Goal: Task Accomplishment & Management: Manage account settings

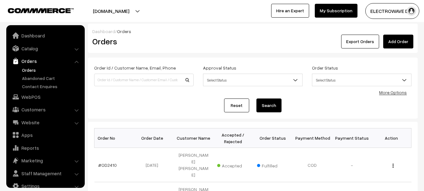
scroll to position [10, 0]
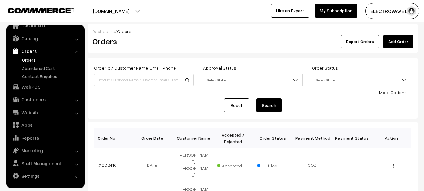
click at [21, 61] on link "Orders" at bounding box center [51, 60] width 62 height 7
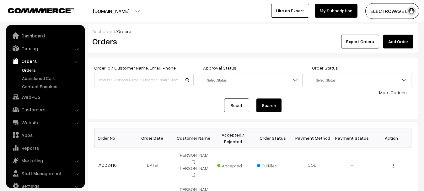
scroll to position [10, 0]
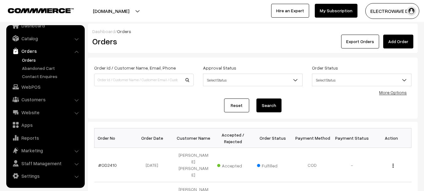
click at [24, 58] on link "Orders" at bounding box center [51, 60] width 62 height 7
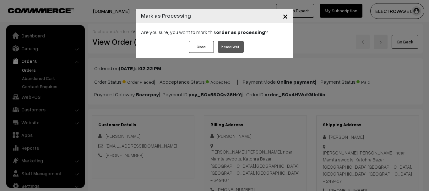
scroll to position [321, 0]
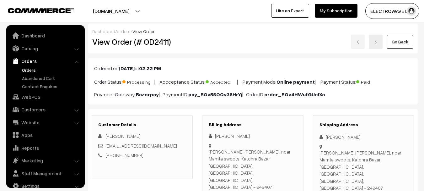
scroll to position [10, 0]
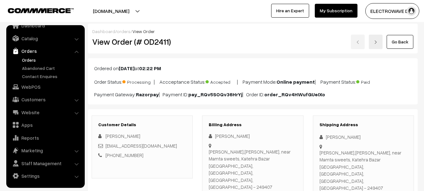
click at [209, 190] on div "Billing Address [PERSON_NAME] [GEOGRAPHIC_DATA],[GEOGRAPHIC_DATA], near [GEOGRA…" at bounding box center [252, 160] width 101 height 91
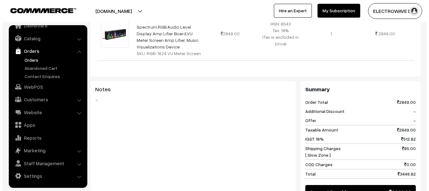
scroll to position [283, 0]
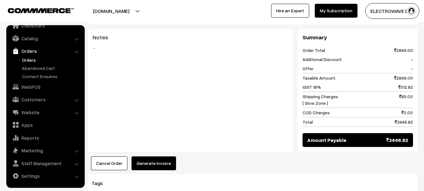
click at [162, 156] on button "Generate Invoice" at bounding box center [154, 163] width 45 height 14
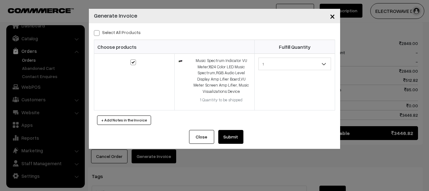
click at [229, 140] on button "Submit" at bounding box center [230, 137] width 25 height 14
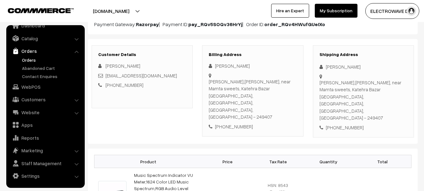
scroll to position [62, 0]
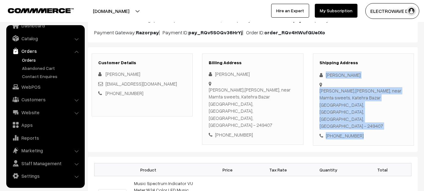
copy div "Deepak Bains Dev Kutir,Mohalla Mehtan, near Mamta sweets, Katehra Bazar Jwalapu…"
drag, startPoint x: 324, startPoint y: 70, endPoint x: 364, endPoint y: 120, distance: 64.3
click at [364, 120] on div "Shipping Address Deepak Bains Dev Kutir,Mohalla Mehtan, near Mamta sweets, Kate…" at bounding box center [363, 99] width 101 height 92
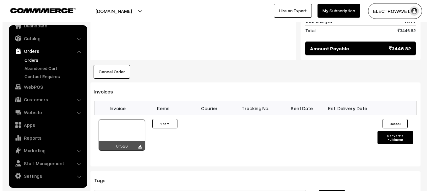
scroll to position [378, 0]
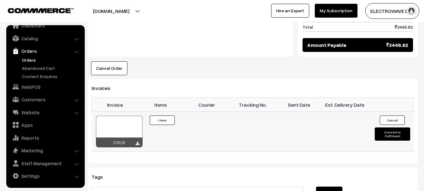
click at [398, 127] on button "Convert to Fulfilment" at bounding box center [392, 133] width 35 height 13
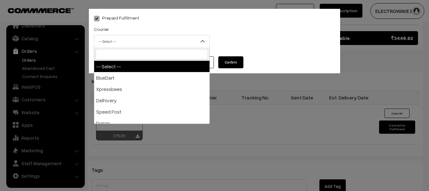
click at [143, 42] on span "-- Select --" at bounding box center [151, 41] width 115 height 11
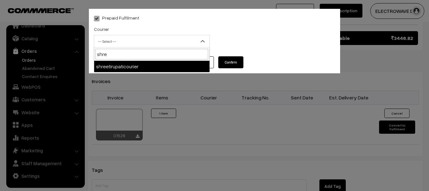
type input "shree"
select select "8"
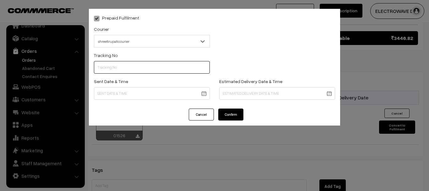
click at [142, 67] on input "text" at bounding box center [152, 67] width 116 height 13
type input "374800045847"
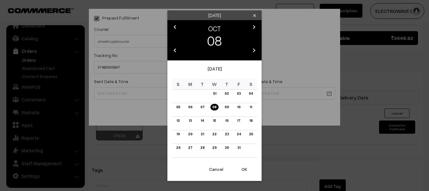
click at [241, 164] on button "OK" at bounding box center [244, 169] width 25 height 14
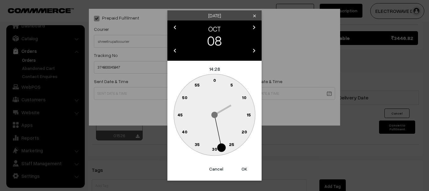
click at [241, 164] on button "OK" at bounding box center [244, 169] width 25 height 14
type input "08-10-2025 14:28"
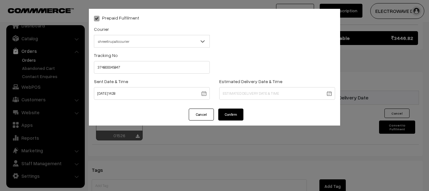
click at [241, 164] on div "Prepaid Fulfilment Courier -- Select -- BlueDart Xpressbees Delhivery Speed Pos…" at bounding box center [214, 95] width 429 height 191
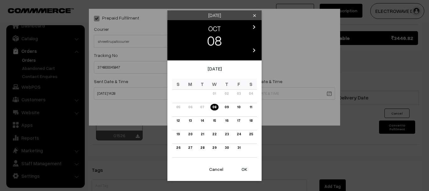
click at [247, 105] on td "11" at bounding box center [251, 109] width 12 height 13
click at [249, 106] on link "11" at bounding box center [251, 107] width 6 height 7
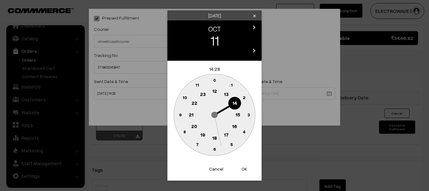
click at [243, 165] on button "OK" at bounding box center [244, 169] width 25 height 14
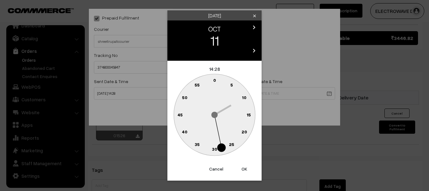
click at [243, 165] on button "OK" at bounding box center [244, 169] width 25 height 14
type input "11-10-2025 14:28"
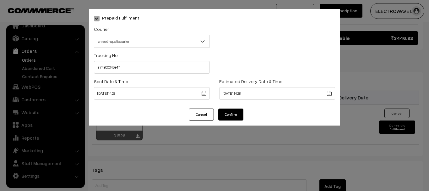
click at [243, 165] on div "Prepaid Fulfilment Courier -- Select -- BlueDart Xpressbees Delhivery Speed Pos…" at bounding box center [214, 95] width 429 height 191
click at [236, 112] on button "Confirm" at bounding box center [230, 114] width 25 height 12
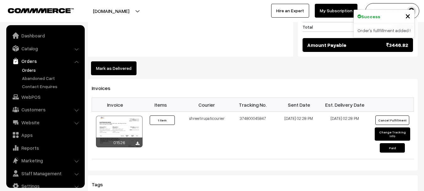
scroll to position [10, 0]
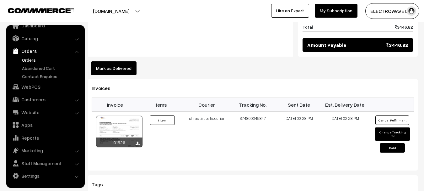
click at [31, 58] on link "Orders" at bounding box center [51, 60] width 62 height 7
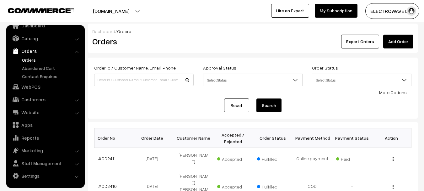
click at [26, 57] on link "Orders" at bounding box center [51, 60] width 62 height 7
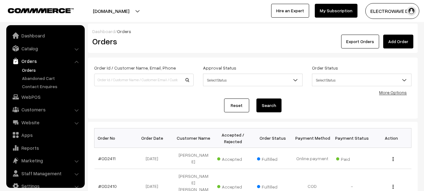
scroll to position [10, 0]
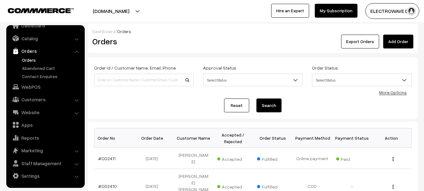
click at [395, 43] on link "Add Order" at bounding box center [398, 42] width 30 height 14
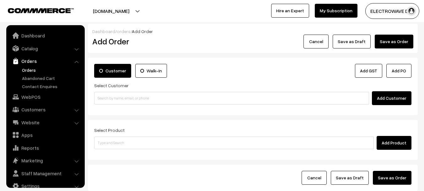
scroll to position [10, 0]
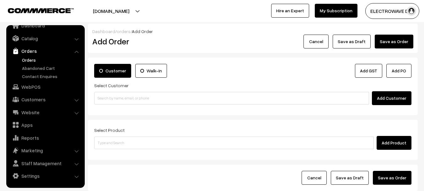
click at [402, 74] on button "Add PO" at bounding box center [398, 71] width 25 height 14
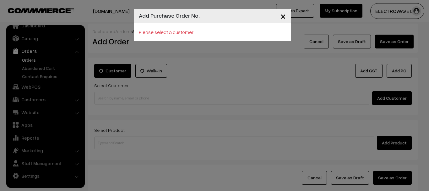
click at [163, 33] on p "Please select a customer" at bounding box center [212, 32] width 147 height 8
click at [286, 18] on button "×" at bounding box center [282, 15] width 15 height 19
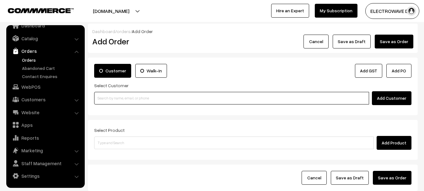
click at [174, 97] on input at bounding box center [231, 98] width 275 height 13
paste input "6385 327 372"
drag, startPoint x: 147, startPoint y: 98, endPoint x: 71, endPoint y: 98, distance: 76.0
click at [71, 98] on body "Thank you for showing interest. Our team will call you shortly. Close dhruvpro.…" at bounding box center [212, 118] width 424 height 236
type input "6385 327 372"
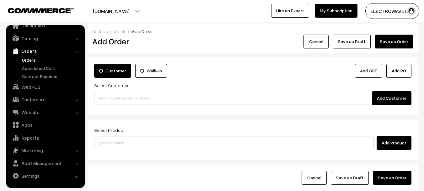
click at [389, 100] on button "Add Customer" at bounding box center [392, 98] width 40 height 14
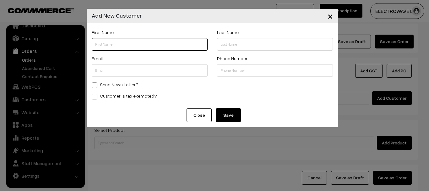
click at [160, 49] on input "text" at bounding box center [150, 44] width 116 height 13
paste input "Retech"
paste input "Lasers"
type input "Retech Lasers"
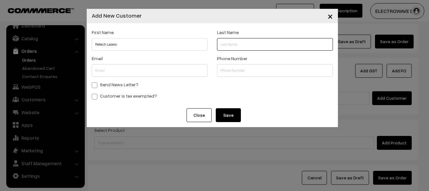
paste input "Private Limited"
type input "Private Limited"
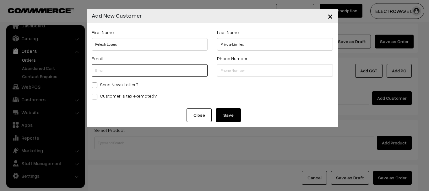
click at [165, 73] on input "text" at bounding box center [150, 70] width 116 height 13
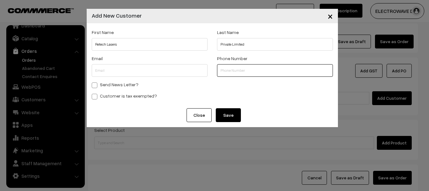
click at [243, 68] on input "text" at bounding box center [275, 70] width 116 height 13
paste input "6385327 37"
type input "6385327 37"
drag, startPoint x: 226, startPoint y: 119, endPoint x: 130, endPoint y: 118, distance: 95.4
click at [138, 133] on div "× Add New Customer First Name Retech Lasers Last Name Private Limited Email Pho…" at bounding box center [214, 95] width 429 height 191
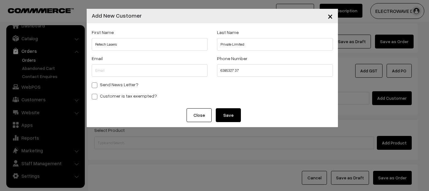
click at [121, 81] on label "Send News Letter?" at bounding box center [115, 84] width 47 height 7
click at [96, 82] on input "Send News Letter?" at bounding box center [94, 84] width 4 height 4
checkbox input "true"
click at [139, 98] on label "Customer is tax exempted?" at bounding box center [124, 95] width 65 height 7
click at [96, 97] on input "Customer is tax exempted?" at bounding box center [94, 95] width 4 height 4
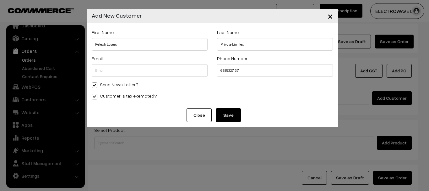
click at [119, 97] on label "Customer is tax exempted?" at bounding box center [124, 95] width 65 height 7
click at [96, 97] on input "Customer is tax exempted?" at bounding box center [94, 95] width 4 height 4
checkbox input "false"
click at [229, 111] on button "Save" at bounding box center [228, 115] width 25 height 14
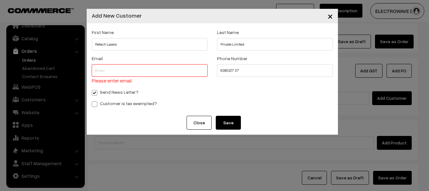
click at [127, 62] on div "Email Please enter email." at bounding box center [150, 69] width 116 height 30
click at [127, 67] on input "text" at bounding box center [150, 70] width 116 height 13
type input "[EMAIL_ADDRESS][DOMAIN_NAME]"
click at [228, 123] on button "Save" at bounding box center [228, 123] width 25 height 14
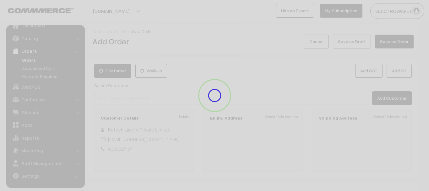
checkbox input "false"
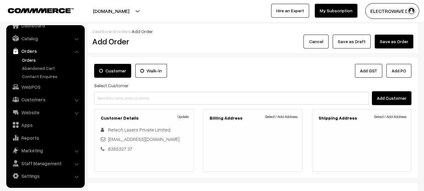
click at [394, 69] on button "Add PO" at bounding box center [398, 71] width 25 height 14
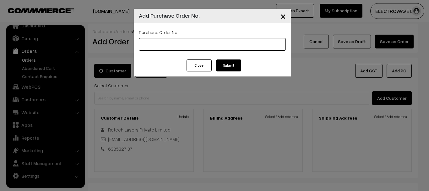
click at [195, 41] on input "text" at bounding box center [212, 44] width 147 height 13
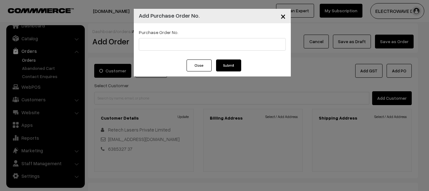
click at [286, 18] on button "×" at bounding box center [282, 15] width 15 height 19
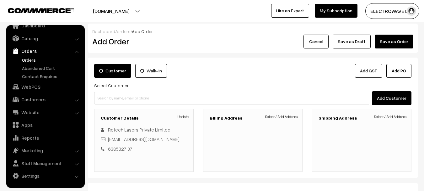
click at [368, 74] on link "Add GST" at bounding box center [368, 71] width 27 height 14
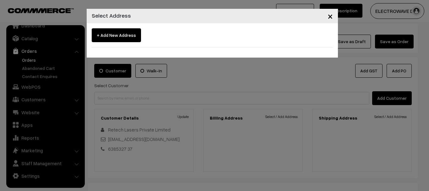
click at [330, 17] on span "×" at bounding box center [329, 16] width 5 height 12
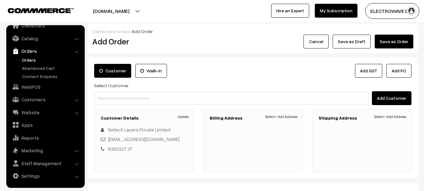
click at [402, 66] on button "Add PO" at bounding box center [398, 71] width 25 height 14
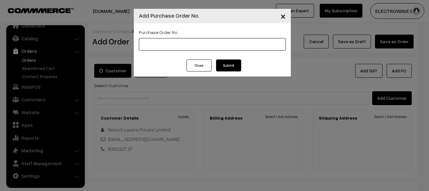
click at [237, 49] on input "text" at bounding box center [212, 44] width 147 height 13
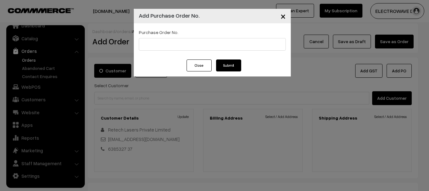
click at [199, 67] on button "Close" at bounding box center [198, 65] width 25 height 12
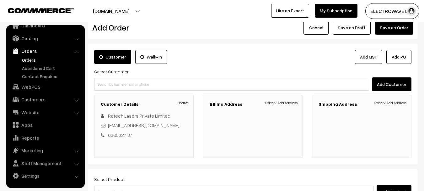
scroll to position [0, 0]
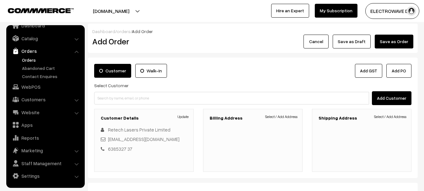
click at [402, 74] on button "Add PO" at bounding box center [398, 71] width 25 height 14
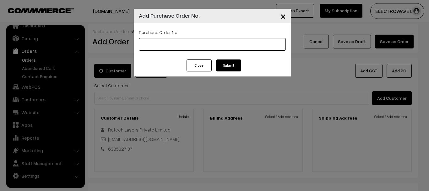
click at [202, 46] on input "text" at bounding box center [212, 44] width 147 height 13
type input "a"
type input "TEST110"
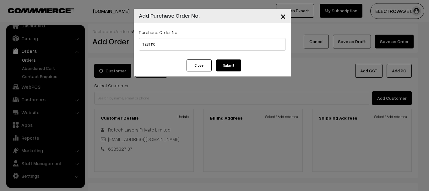
click at [225, 64] on button "Submit" at bounding box center [228, 65] width 25 height 12
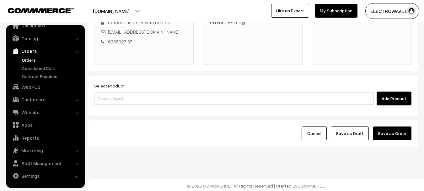
scroll to position [108, 0]
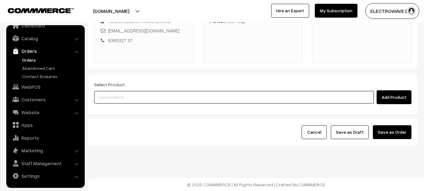
click at [338, 101] on input at bounding box center [234, 97] width 280 height 13
click at [334, 96] on input at bounding box center [234, 97] width 280 height 13
drag, startPoint x: 62, startPoint y: 96, endPoint x: 23, endPoint y: 95, distance: 38.3
click at [24, 95] on body "Thank you for showing interest. Our team will call you shortly. Close dhruvpro.…" at bounding box center [212, 41] width 424 height 299
type input "B-7000"
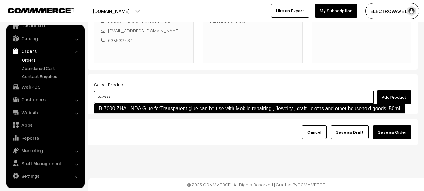
click at [126, 108] on link "B-7000 ZHALINDA Glue forTransparent glue can be use with Mobile repairing , Jew…" at bounding box center [249, 108] width 311 height 10
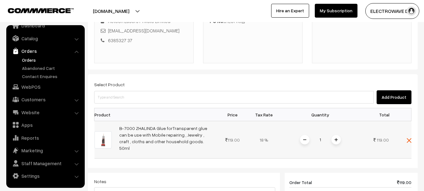
click at [323, 137] on input "1" at bounding box center [320, 139] width 13 height 11
click at [331, 136] on div "Dashboard / orders / Add Order Add Order Cancel Save as Draft Save as Order Sav…" at bounding box center [253, 117] width 330 height 405
click at [331, 136] on div "1" at bounding box center [320, 139] width 47 height 11
click at [334, 135] on span at bounding box center [335, 139] width 9 height 9
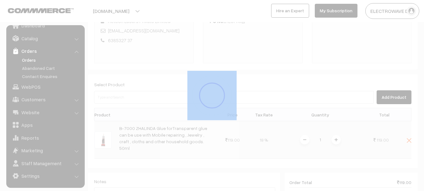
click at [334, 135] on div "Dashboard / orders / Add Order Add Order Cancel Save as Draft Save as Order Sav…" at bounding box center [253, 117] width 330 height 405
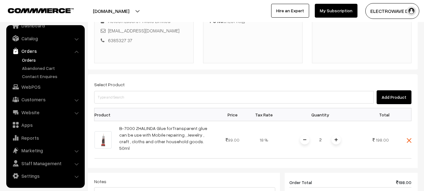
click at [335, 135] on span at bounding box center [335, 139] width 9 height 9
click at [335, 135] on div "Dashboard / orders / Add Order Add Order Cancel Save as Draft Save as Order Sav…" at bounding box center [253, 117] width 330 height 405
click at [336, 138] on img at bounding box center [336, 139] width 3 height 3
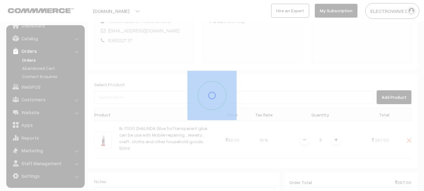
click at [336, 136] on div at bounding box center [212, 95] width 424 height 191
click at [337, 136] on div "Dashboard / orders / Add Order Add Order Cancel Save as Draft Save as Order Sav…" at bounding box center [253, 117] width 330 height 405
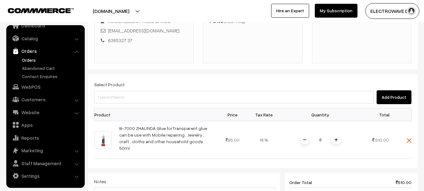
click at [337, 138] on img at bounding box center [336, 139] width 3 height 3
click at [0, 0] on div at bounding box center [0, 0] width 0 height 0
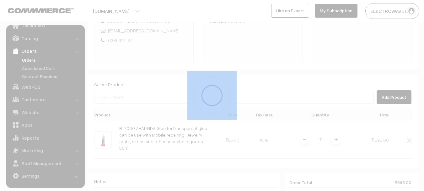
click at [337, 136] on div "Dashboard / orders / Add Order Add Order Cancel Save as Draft Save as Order Sav…" at bounding box center [253, 117] width 330 height 405
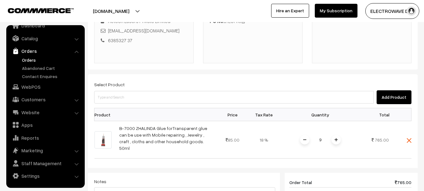
click at [337, 138] on img at bounding box center [336, 139] width 3 height 3
click at [0, 0] on div at bounding box center [0, 0] width 0 height 0
click at [337, 138] on img at bounding box center [336, 139] width 3 height 3
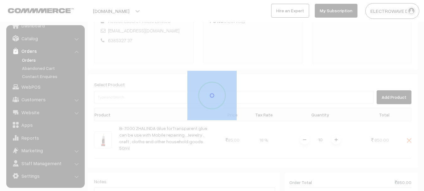
click at [337, 136] on div "Dashboard / orders / Add Order Add Order Cancel Save as Draft Save as Order Sav…" at bounding box center [253, 112] width 330 height 395
click at [337, 136] on div "Dashboard / orders / Add Order Add Order Cancel Save as Draft Save as Order Sav…" at bounding box center [253, 117] width 330 height 405
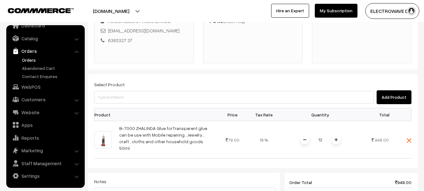
click at [337, 138] on img at bounding box center [336, 139] width 3 height 3
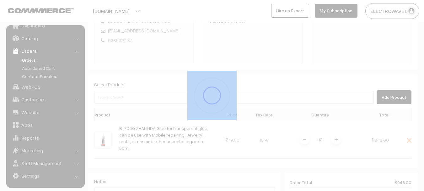
click at [337, 136] on div "Dashboard / orders / Add Order Add Order Cancel Save as Draft Save as Order Sav…" at bounding box center [253, 117] width 330 height 405
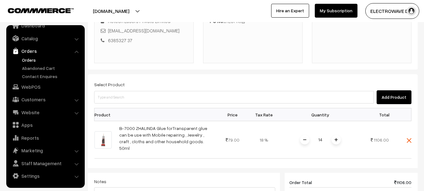
click at [337, 138] on img at bounding box center [336, 139] width 3 height 3
click at [337, 136] on div "Dashboard / orders / Add Order Add Order Cancel Save as Draft Save as Order Sav…" at bounding box center [253, 117] width 330 height 405
click at [337, 138] on img at bounding box center [336, 139] width 3 height 3
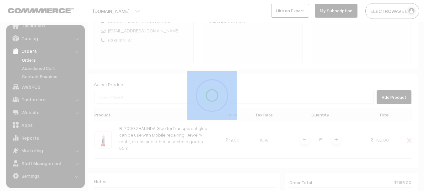
click at [337, 136] on div "Dashboard / orders / Add Order Add Order Cancel Save as Draft Save as Order Sav…" at bounding box center [253, 117] width 330 height 405
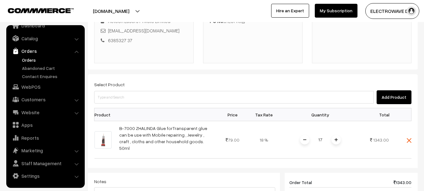
click at [337, 138] on img at bounding box center [336, 139] width 3 height 3
click at [337, 136] on div "Dashboard / orders / Add Order Add Order Cancel Save as Draft Save as Order Sav…" at bounding box center [253, 117] width 330 height 405
click at [337, 138] on img at bounding box center [336, 139] width 3 height 3
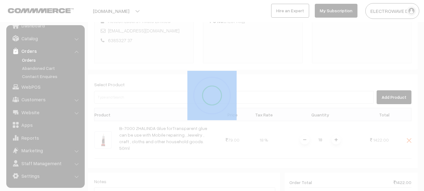
click at [337, 136] on div at bounding box center [212, 95] width 424 height 191
click at [337, 136] on div "Dashboard / orders / Add Order Add Order Cancel Save as Draft Save as Order Sav…" at bounding box center [253, 117] width 330 height 405
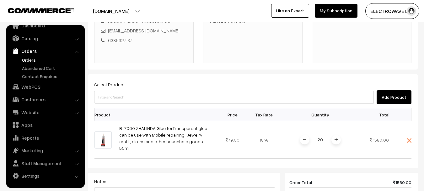
click at [337, 138] on img at bounding box center [336, 139] width 3 height 3
click at [337, 136] on div "Dashboard / orders / Add Order Add Order Cancel Save as Draft Save as Order Sav…" at bounding box center [253, 117] width 330 height 405
click at [337, 138] on img at bounding box center [336, 139] width 3 height 3
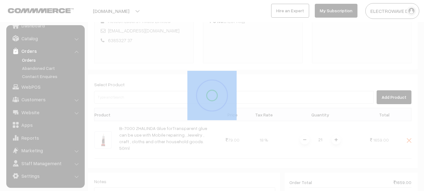
click at [337, 136] on div at bounding box center [212, 95] width 424 height 191
click at [337, 136] on div "Dashboard / orders / Add Order Add Order Cancel Save as Draft Save as Order Sav…" at bounding box center [253, 117] width 330 height 405
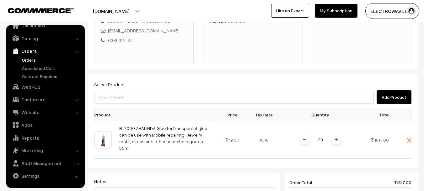
click at [337, 138] on img at bounding box center [336, 139] width 3 height 3
click at [337, 136] on div "Dashboard / orders / Add Order Add Order Cancel Save as Draft Save as Order Sav…" at bounding box center [253, 117] width 330 height 405
click at [337, 138] on img at bounding box center [336, 139] width 3 height 3
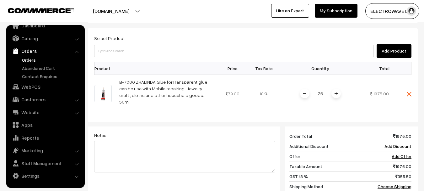
scroll to position [234, 0]
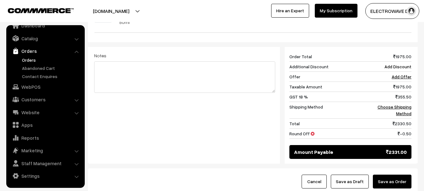
click at [387, 174] on button "Save as Order" at bounding box center [392, 181] width 39 height 14
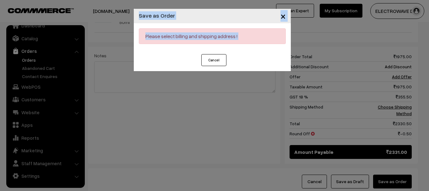
click at [172, 55] on div "Cancel" at bounding box center [212, 62] width 157 height 17
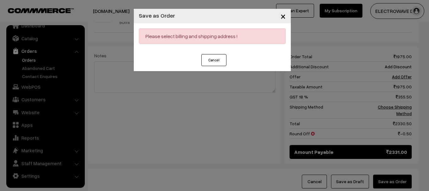
click at [208, 64] on button "Cancel" at bounding box center [213, 60] width 25 height 12
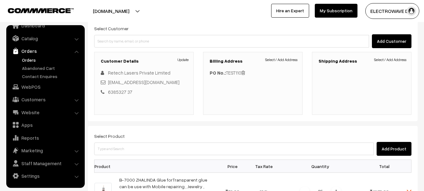
scroll to position [0, 0]
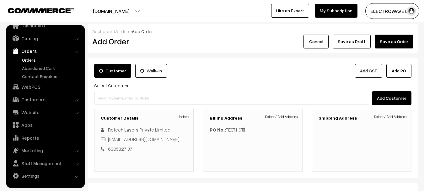
click at [403, 67] on button "Add PO" at bounding box center [398, 71] width 25 height 14
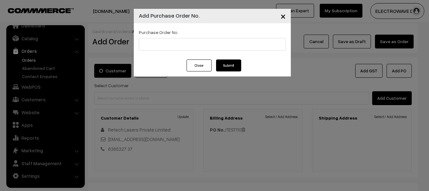
click at [281, 17] on span "×" at bounding box center [282, 16] width 5 height 12
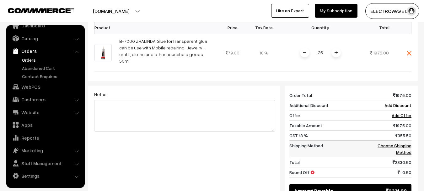
scroll to position [277, 0]
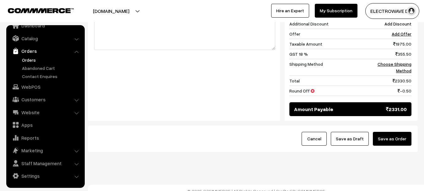
click at [390, 135] on button "Save as Order" at bounding box center [392, 139] width 39 height 14
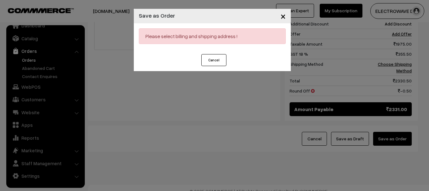
drag, startPoint x: 206, startPoint y: 57, endPoint x: 237, endPoint y: 64, distance: 31.6
click at [207, 57] on button "Cancel" at bounding box center [213, 60] width 25 height 12
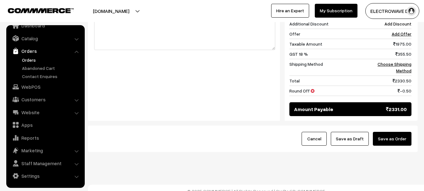
click at [356, 133] on button "Save as Draft" at bounding box center [350, 139] width 38 height 14
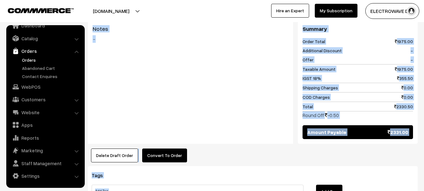
scroll to position [283, 0]
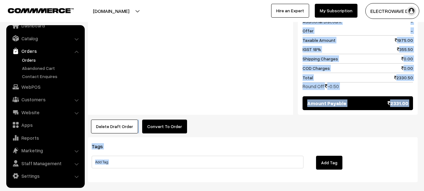
copy div "Customer Details Retech Lasers Private Limited abcd@gmail.com 6385327 37 Billin…"
drag, startPoint x: 98, startPoint y: 63, endPoint x: 410, endPoint y: 108, distance: 315.9
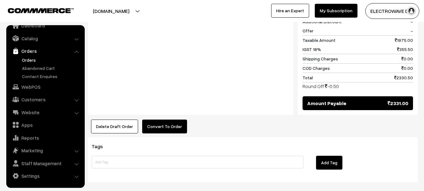
click at [279, 128] on div "Delete Draft Order × Delete Draft Order Are you sure, you want to delete this d…" at bounding box center [253, 126] width 330 height 14
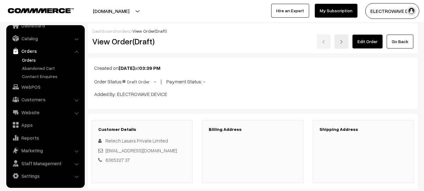
scroll to position [0, 0]
click at [362, 39] on link "Edit Order" at bounding box center [368, 42] width 30 height 14
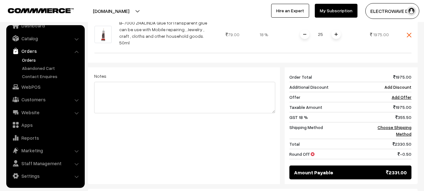
scroll to position [278, 0]
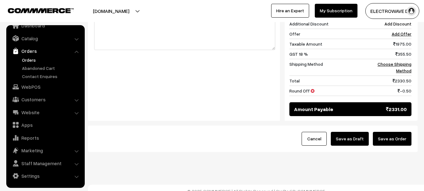
click at [316, 133] on button "Cancel" at bounding box center [314, 139] width 25 height 14
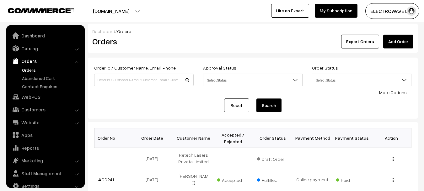
scroll to position [10, 0]
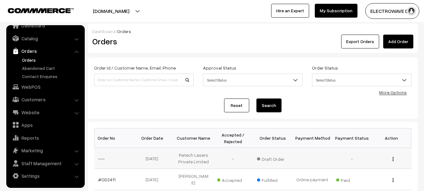
click at [394, 159] on div "View Edit Delete" at bounding box center [391, 158] width 32 height 7
click at [393, 159] on img "button" at bounding box center [393, 159] width 1 height 4
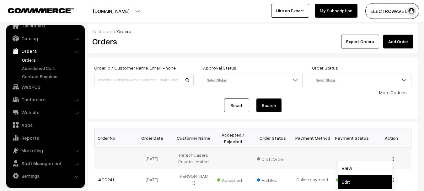
click at [356, 178] on link "Edit" at bounding box center [364, 182] width 53 height 14
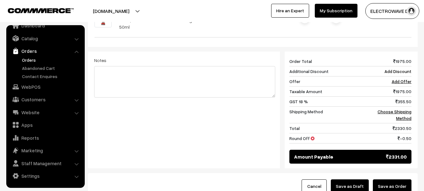
scroll to position [278, 0]
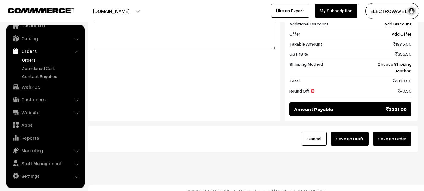
click at [316, 135] on button "Cancel" at bounding box center [314, 139] width 25 height 14
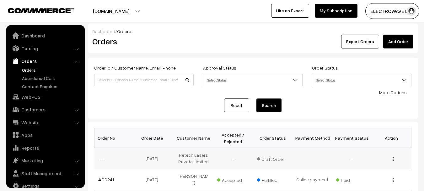
scroll to position [10, 0]
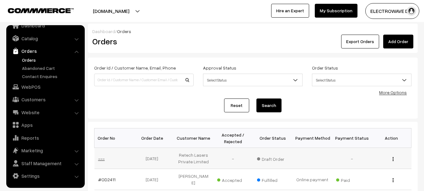
click at [102, 159] on link "---" at bounding box center [101, 157] width 7 height 5
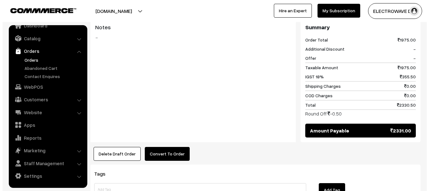
scroll to position [315, 0]
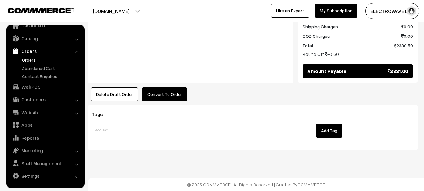
click at [105, 94] on button "Delete Draft Order" at bounding box center [114, 94] width 47 height 14
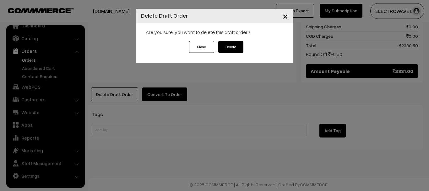
click at [238, 48] on button "Delete" at bounding box center [230, 47] width 25 height 12
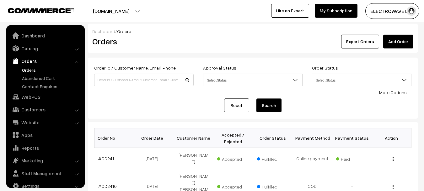
scroll to position [10, 0]
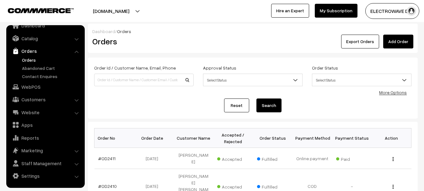
click at [118, 15] on button "[DOMAIN_NAME]" at bounding box center [111, 11] width 80 height 16
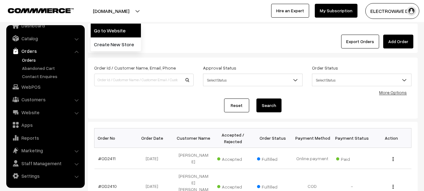
click at [120, 30] on link "Go to Website" at bounding box center [116, 31] width 50 height 14
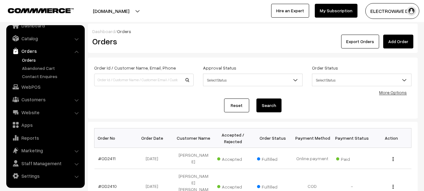
click at [24, 61] on link "Orders" at bounding box center [51, 60] width 62 height 7
